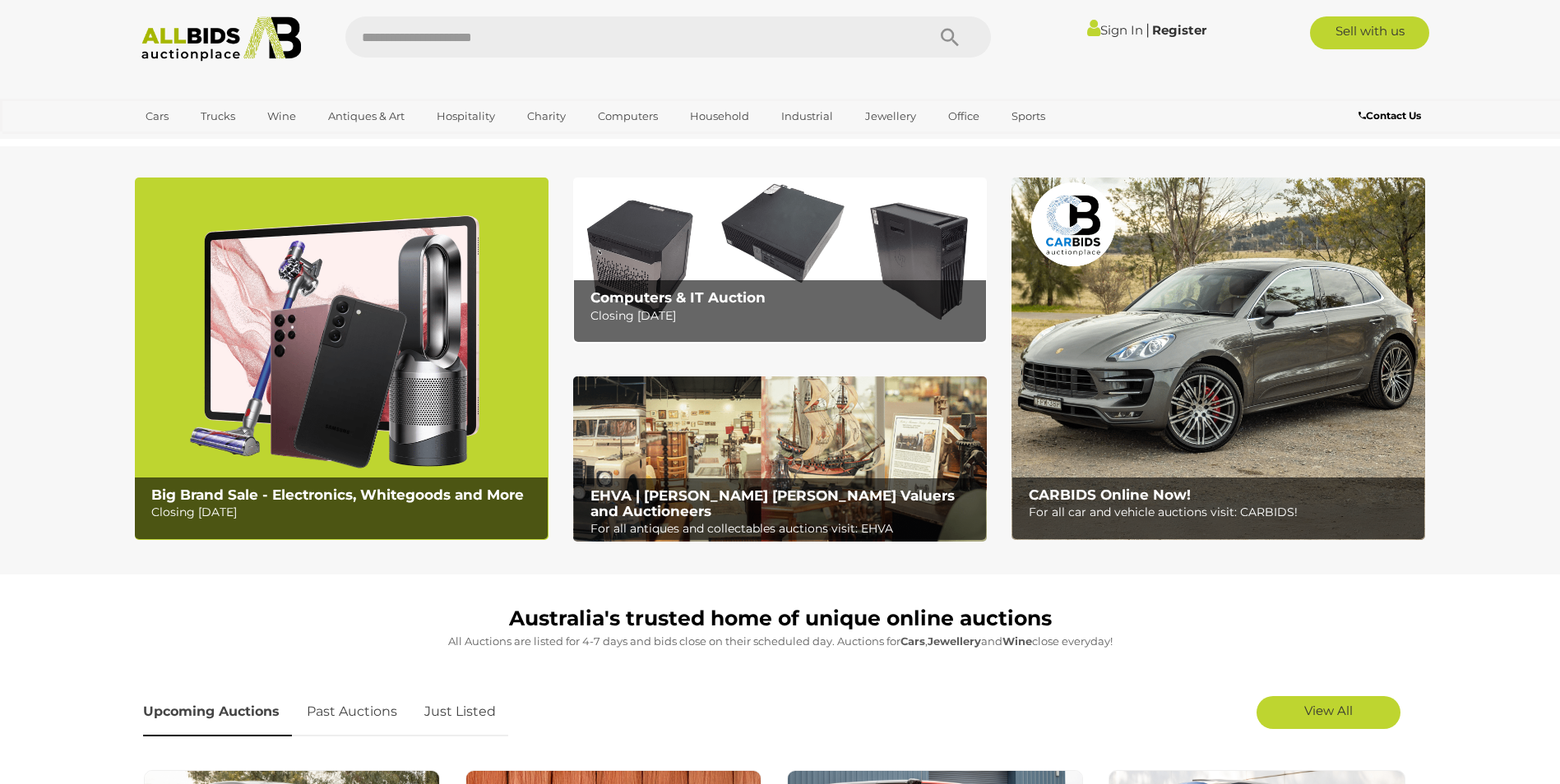
click at [742, 251] on img at bounding box center [780, 260] width 414 height 165
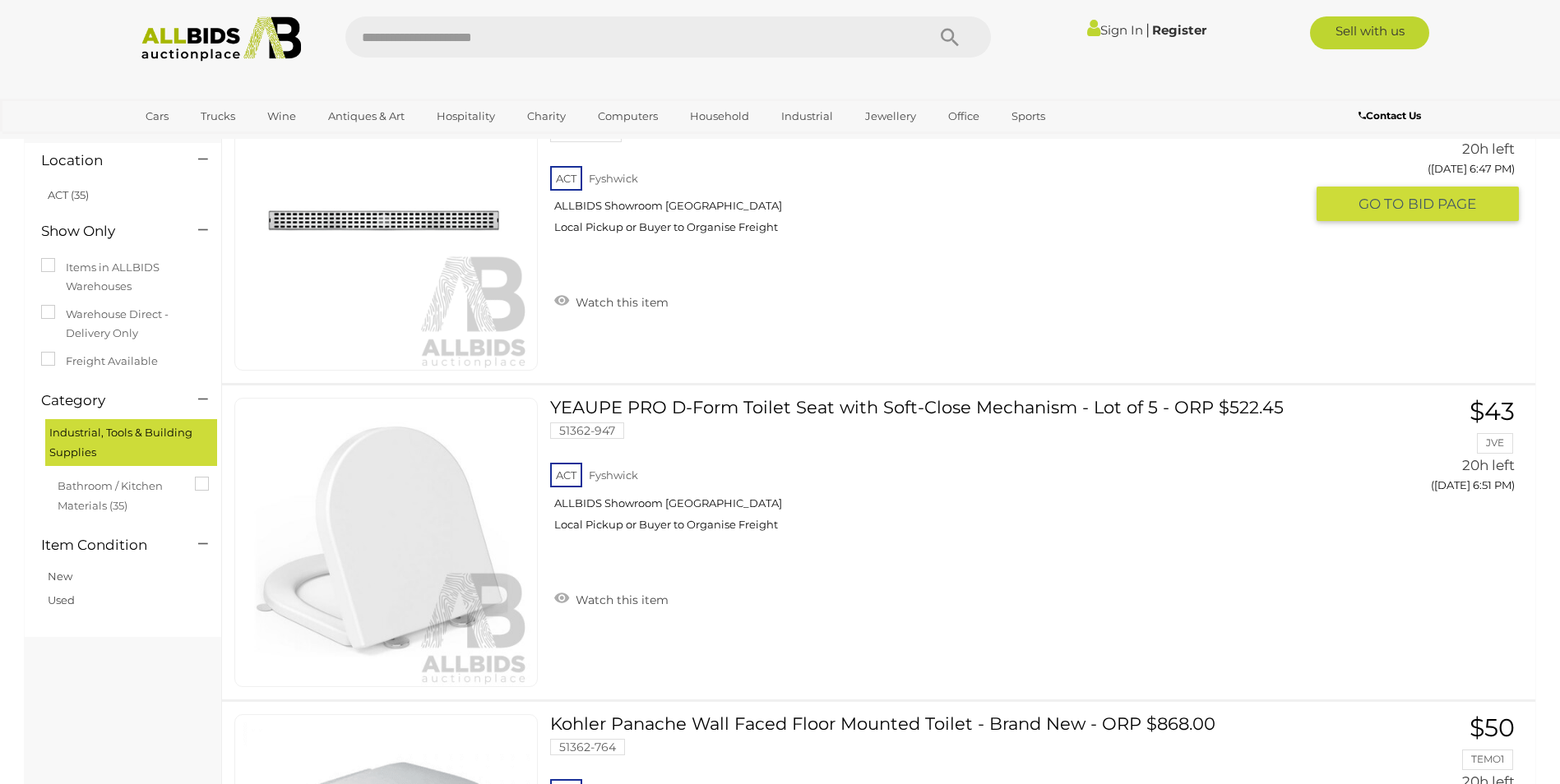
scroll to position [493, 0]
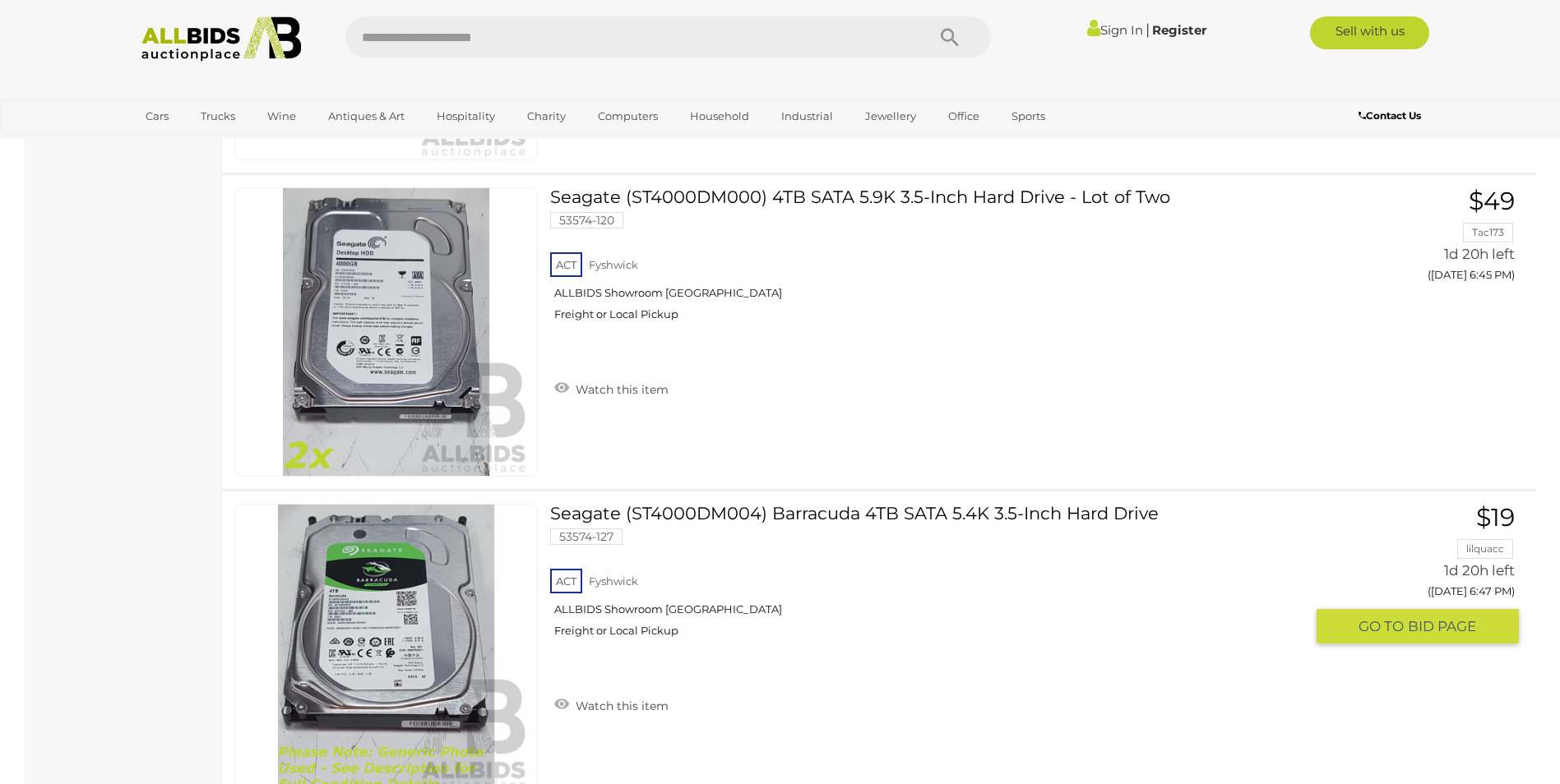
scroll to position [3041, 0]
